Goal: Transaction & Acquisition: Purchase product/service

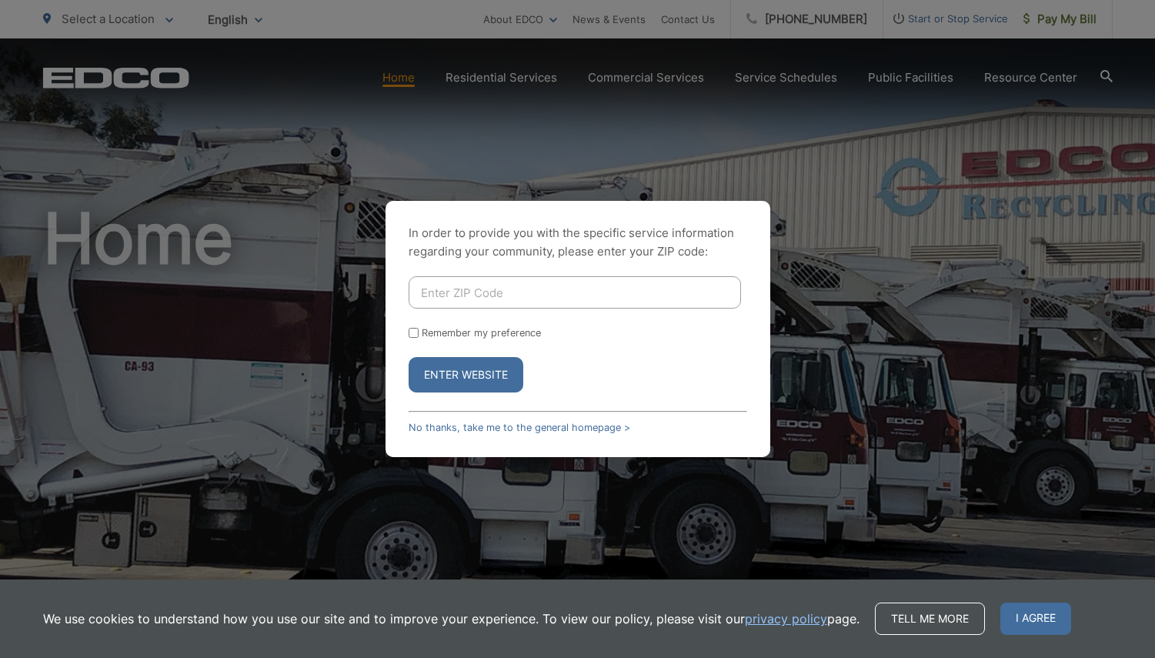
click at [503, 293] on input "Enter ZIP Code" at bounding box center [574, 292] width 332 height 32
type input "91977"
click at [518, 328] on label "Remember my preference" at bounding box center [481, 333] width 119 height 12
click at [418, 328] on input "Remember my preference" at bounding box center [413, 333] width 10 height 10
checkbox input "true"
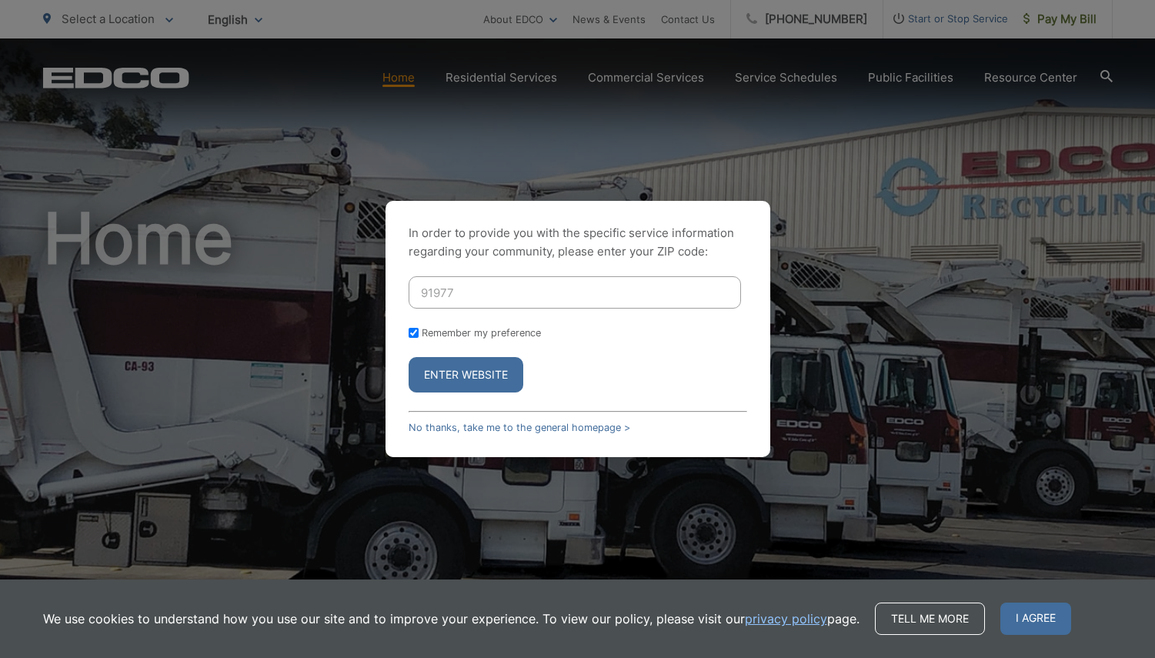
click at [506, 368] on button "Enter Website" at bounding box center [465, 374] width 115 height 35
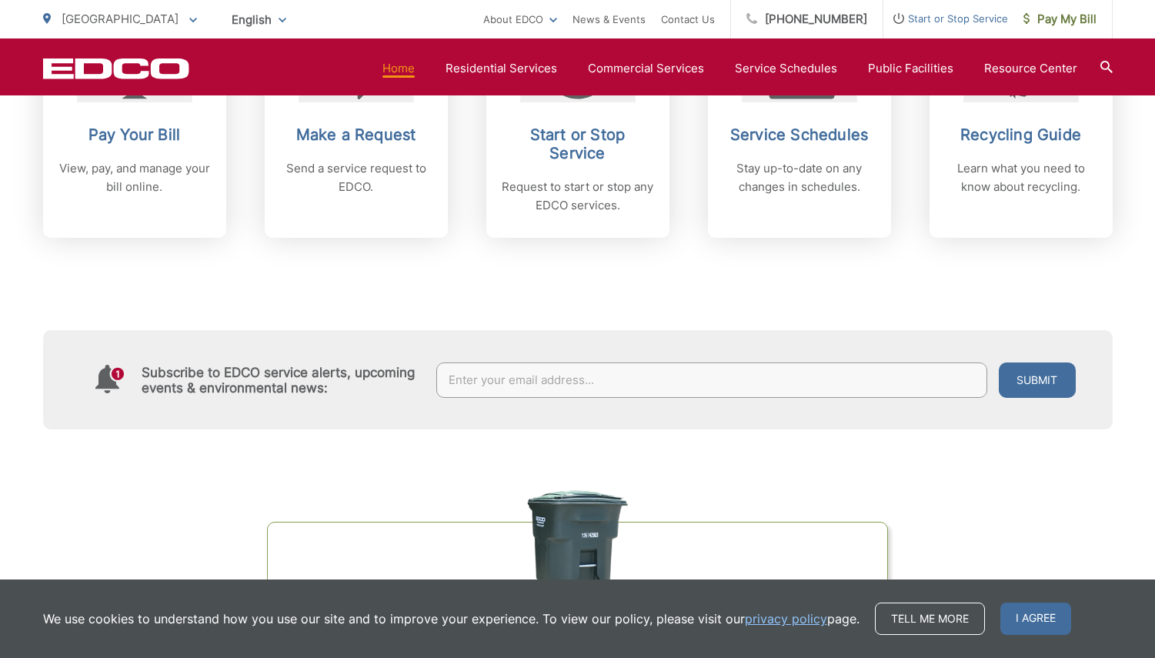
scroll to position [731, 0]
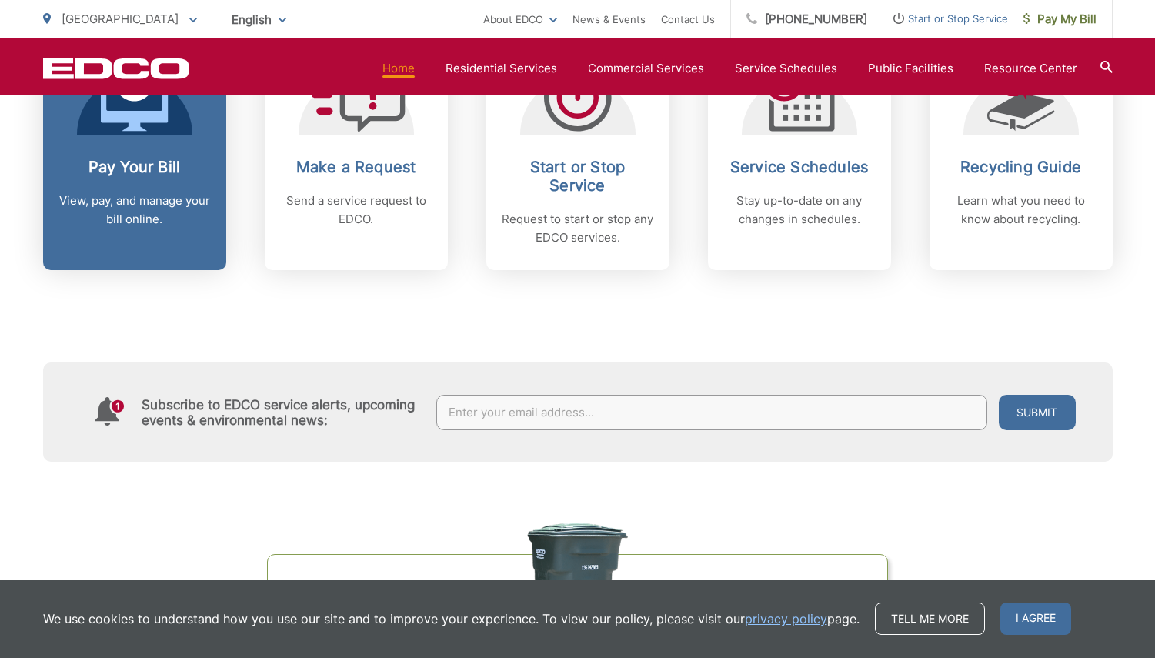
click at [135, 168] on h2 "Pay Your Bill" at bounding box center [134, 167] width 152 height 18
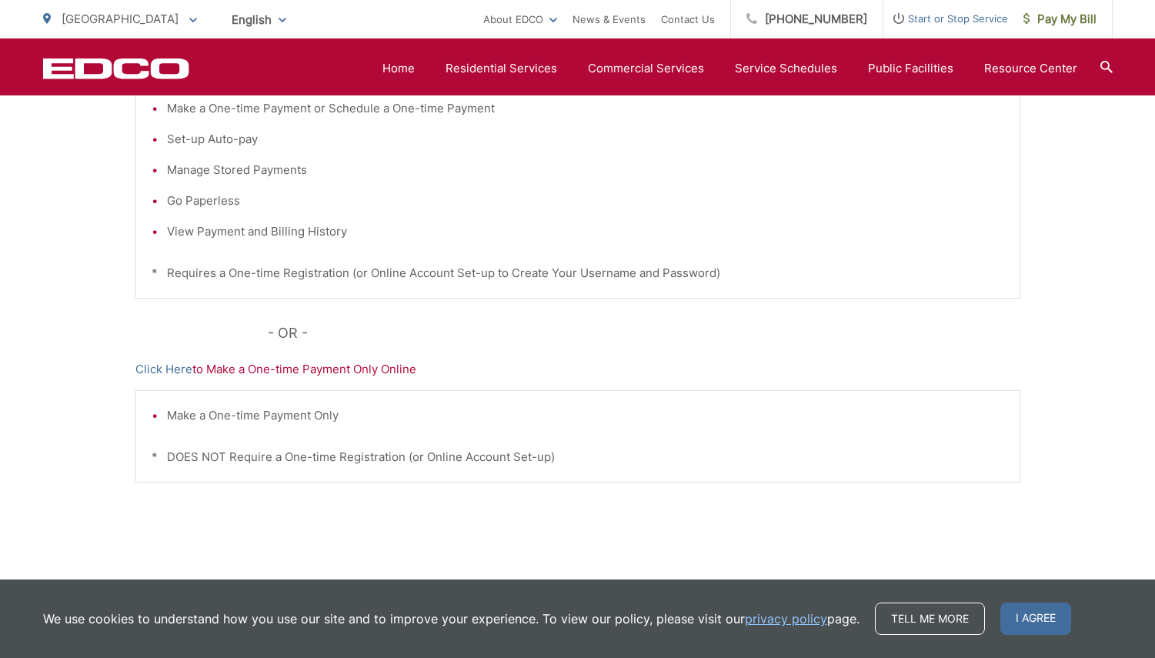
scroll to position [411, 0]
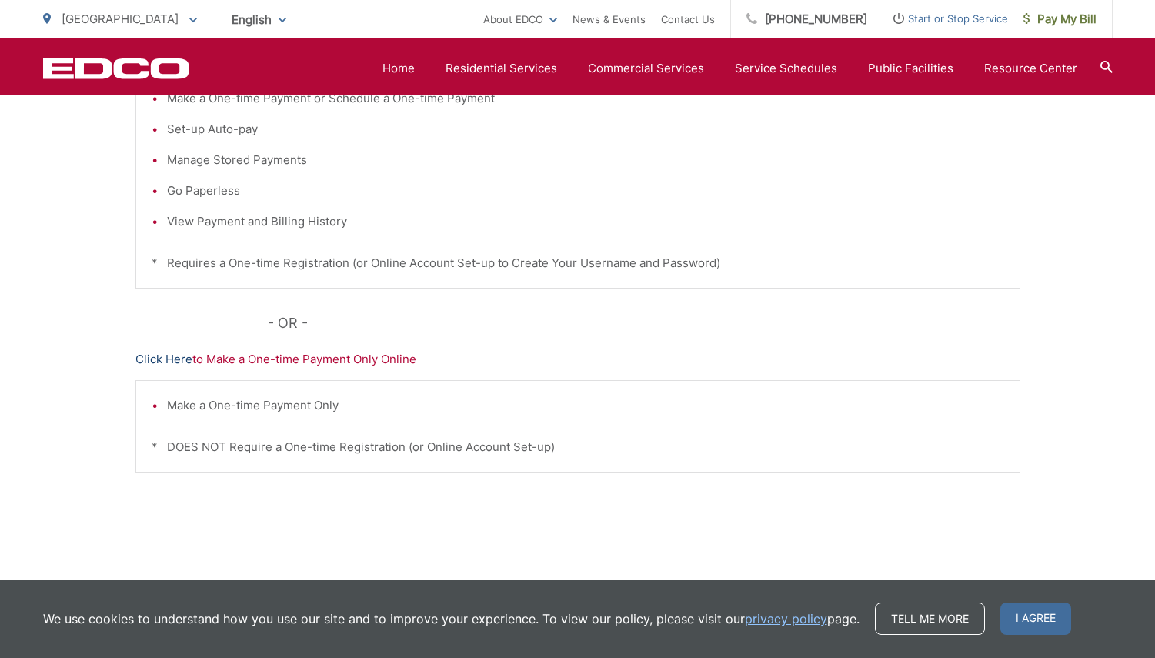
click at [168, 360] on link "Click Here" at bounding box center [163, 359] width 57 height 18
click at [368, 361] on p "Click Here to Make a One-time Payment Only Online" at bounding box center [577, 359] width 885 height 18
click at [166, 356] on link "Click Here" at bounding box center [163, 359] width 57 height 18
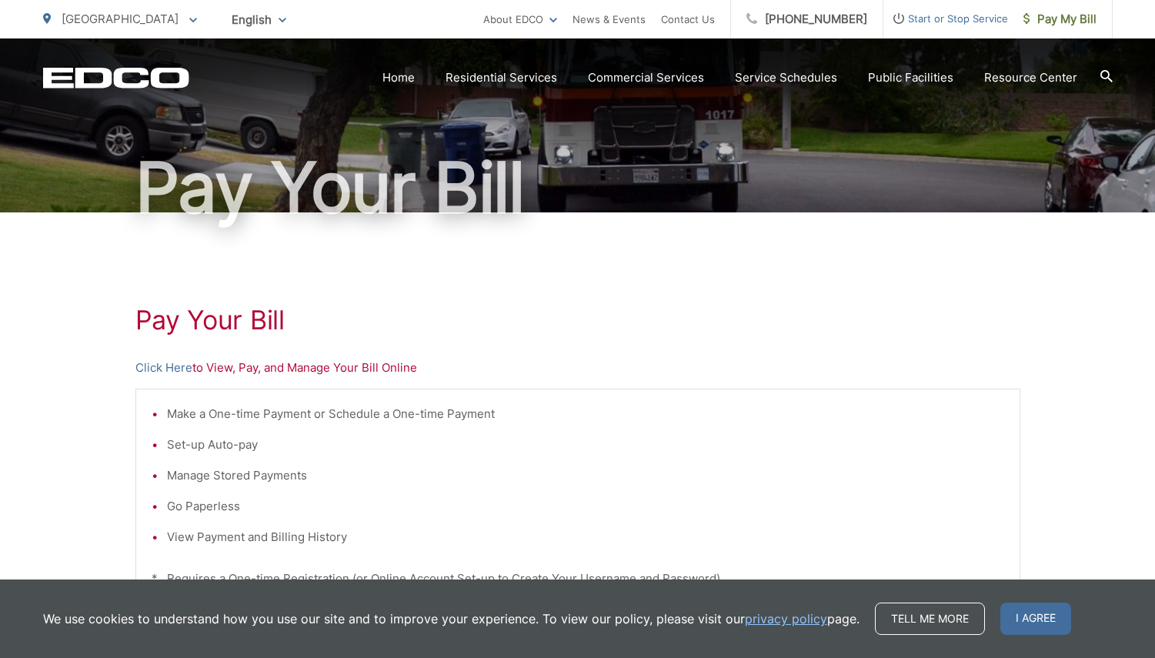
scroll to position [126, 0]
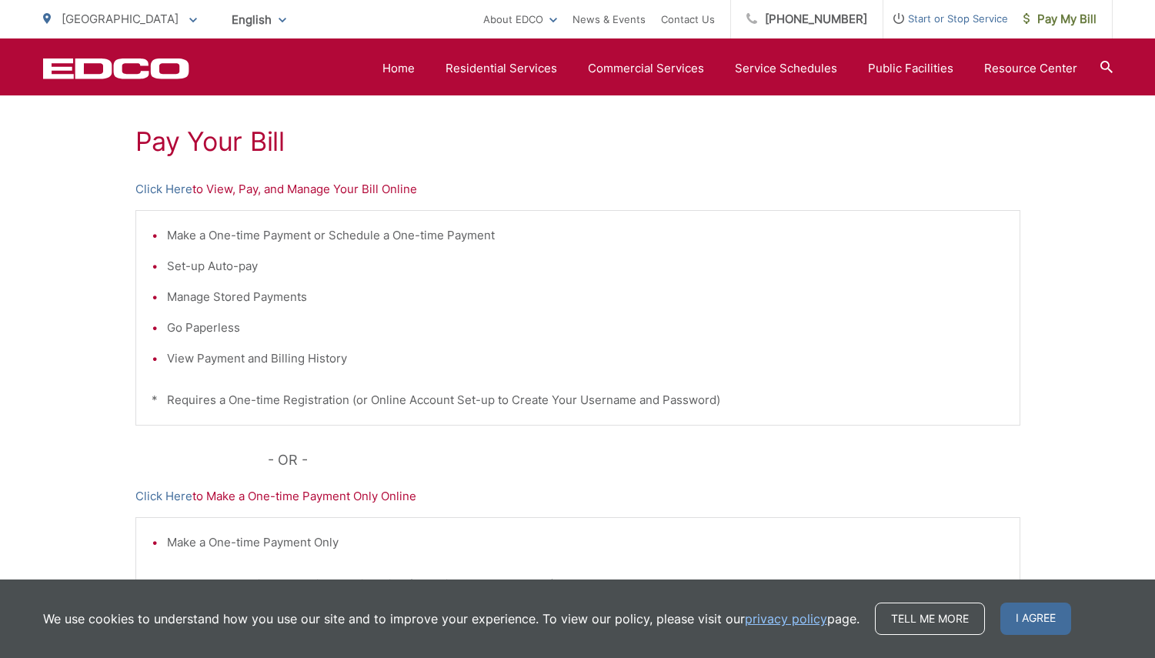
scroll to position [283, 0]
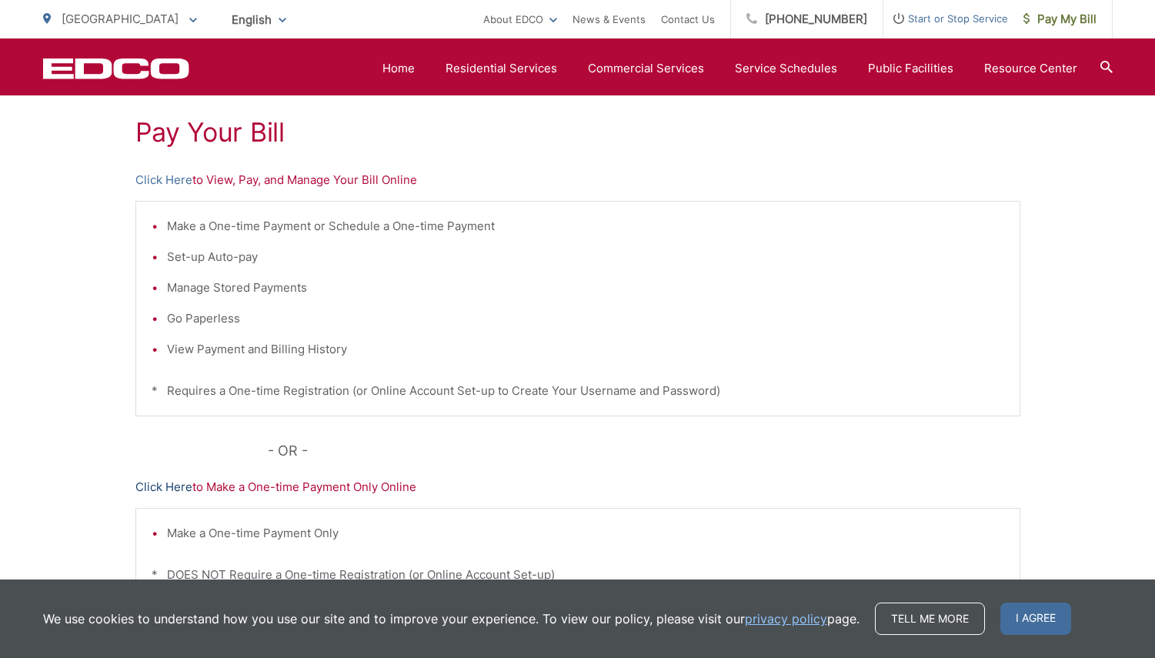
click at [149, 487] on link "Click Here" at bounding box center [163, 487] width 57 height 18
